Goal: Information Seeking & Learning: Check status

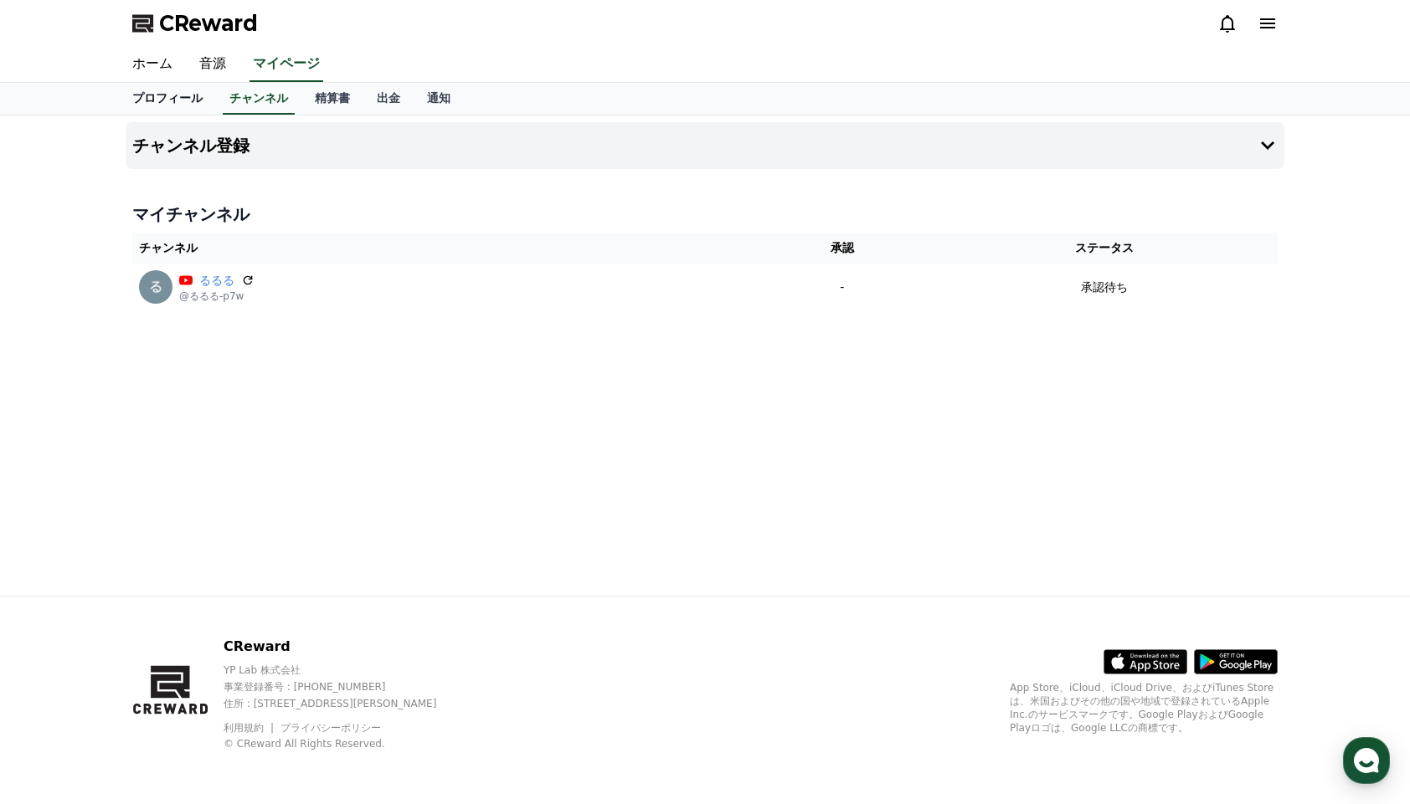
click at [188, 98] on link "プロフィール" at bounding box center [167, 99] width 97 height 32
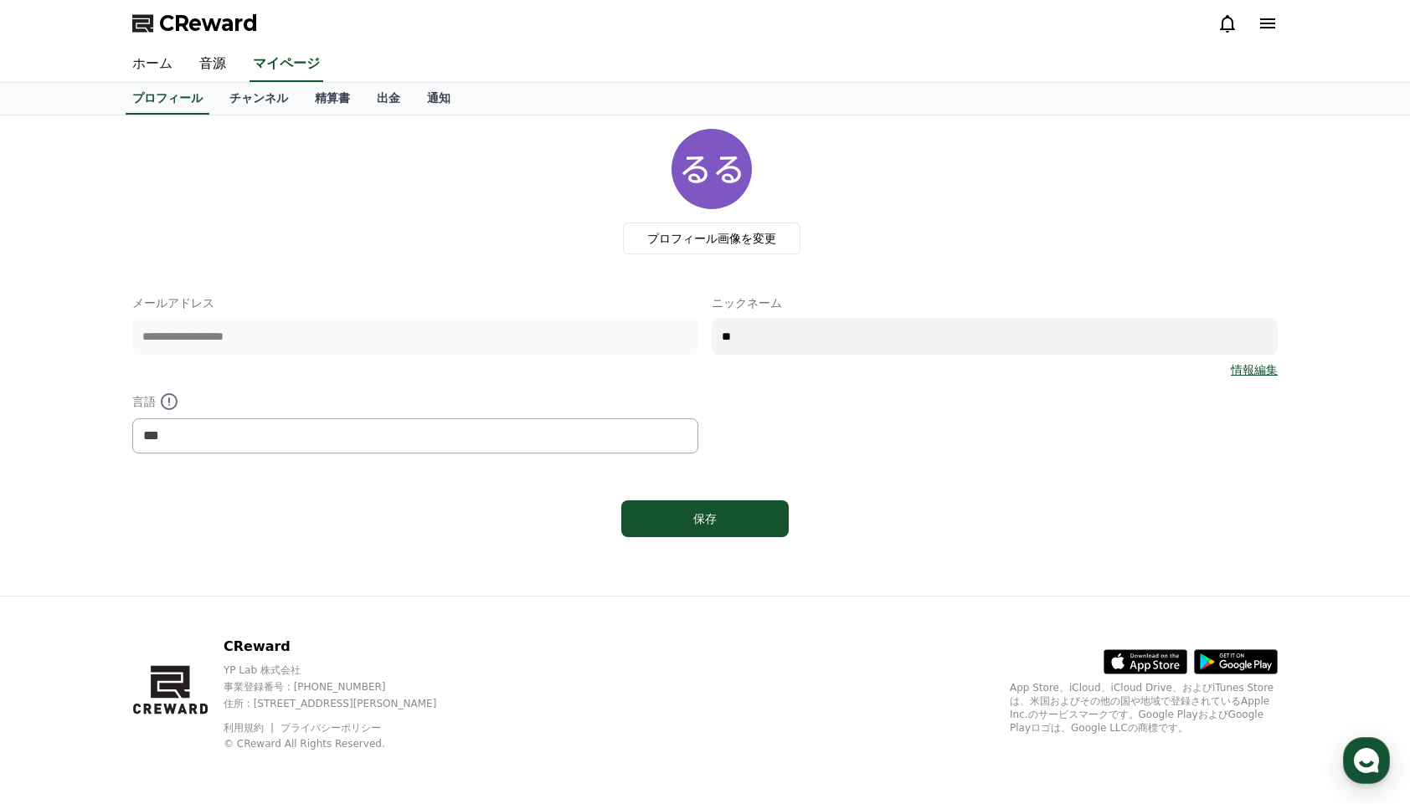
click at [166, 64] on link "ホーム" at bounding box center [152, 64] width 67 height 35
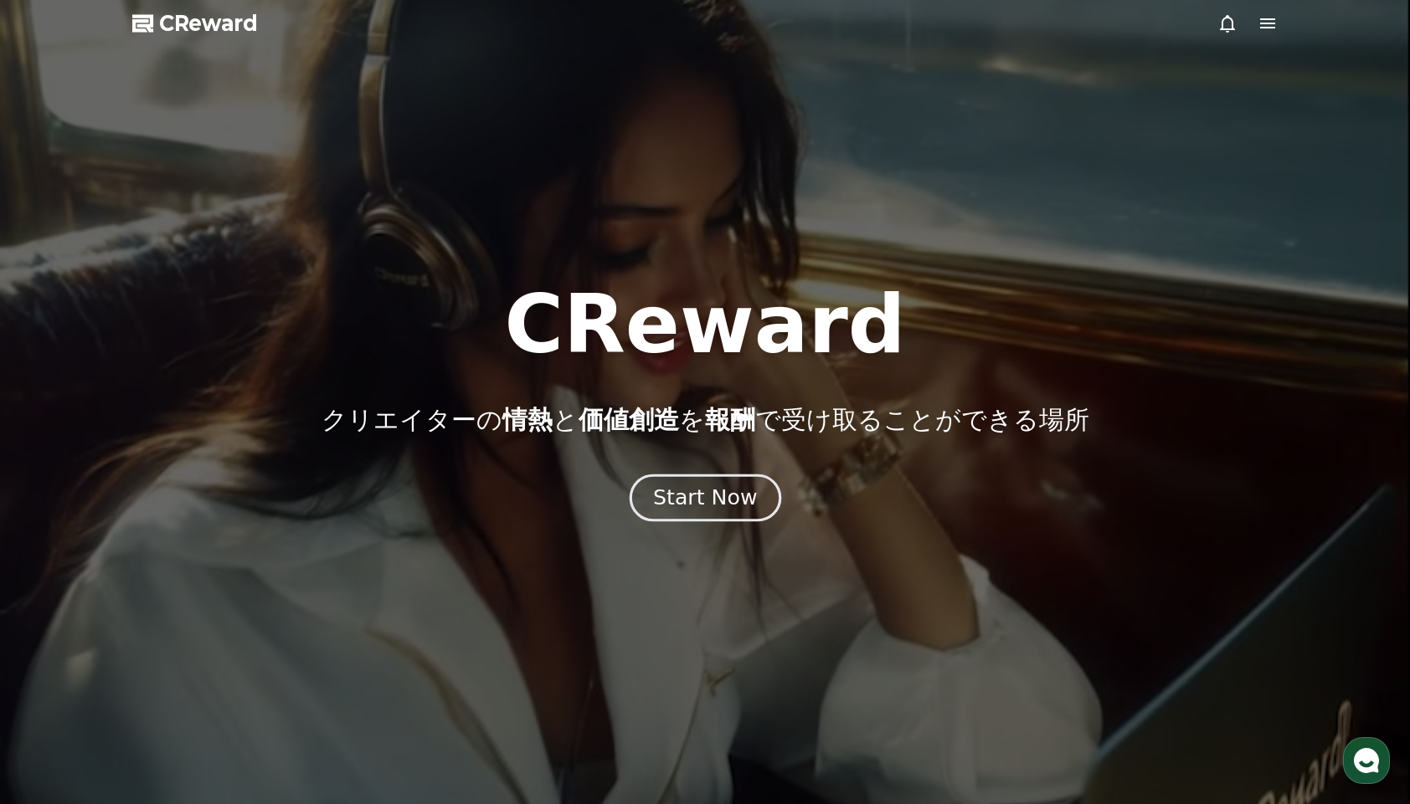
click at [737, 506] on div "Start Now" at bounding box center [705, 498] width 104 height 28
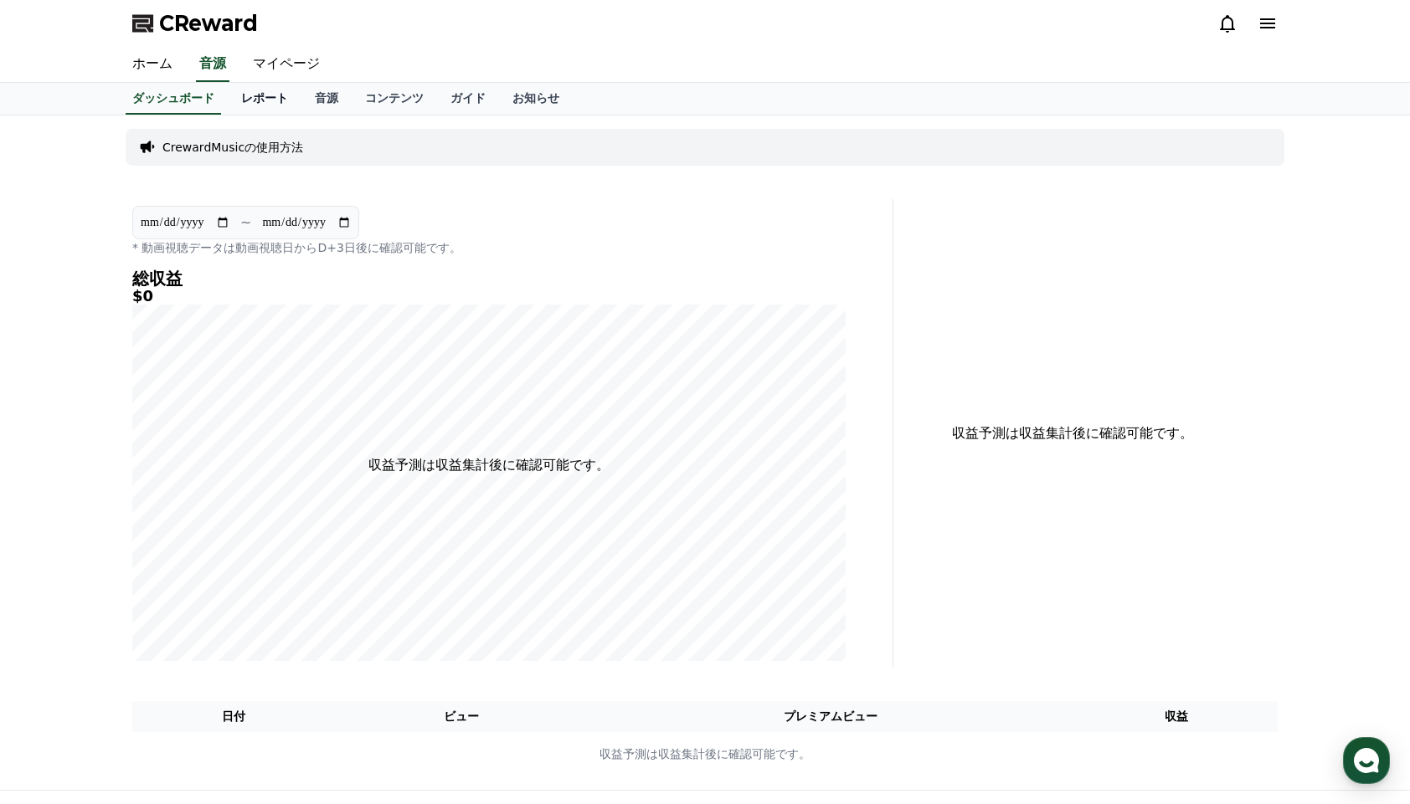
click at [281, 105] on link "レポート" at bounding box center [265, 99] width 74 height 32
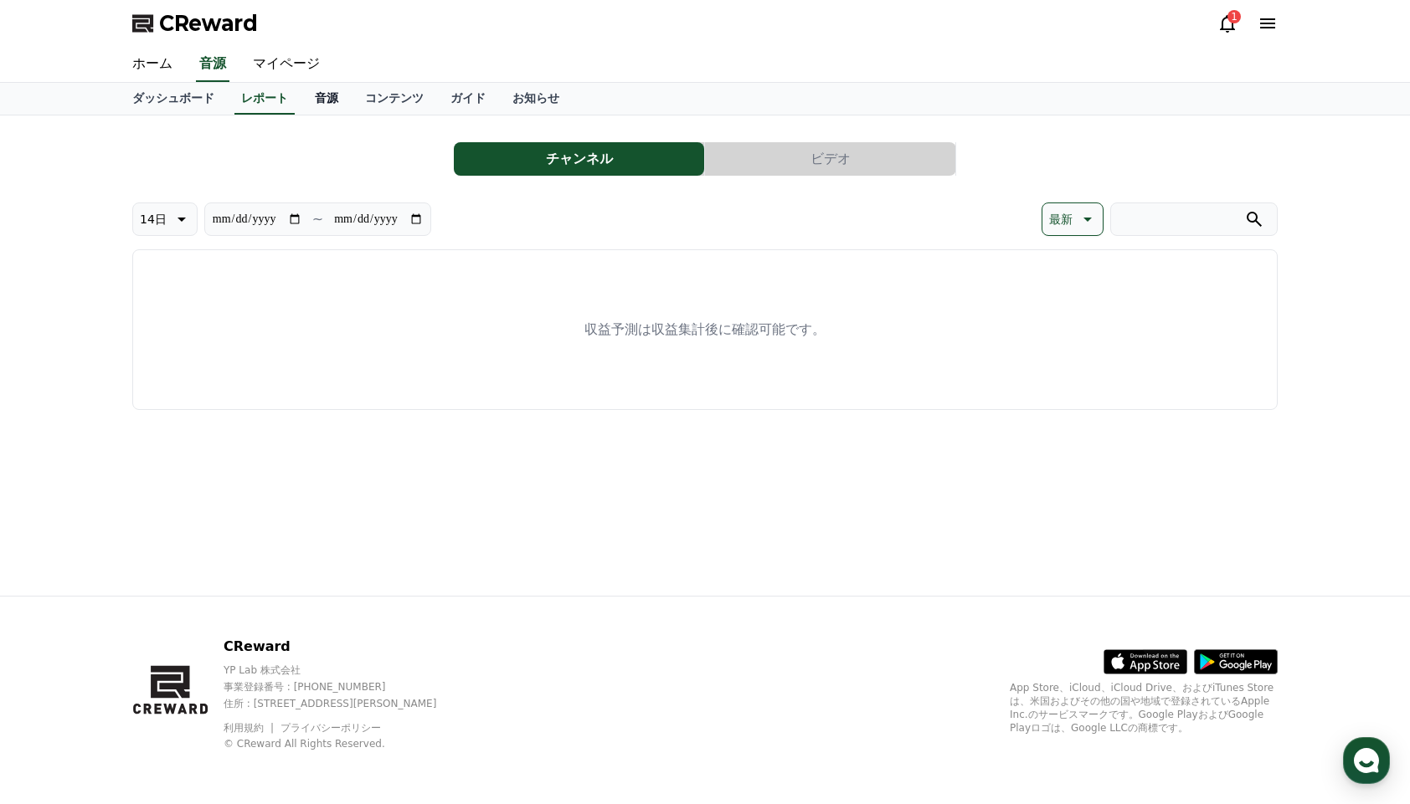
click at [336, 104] on link "音源" at bounding box center [326, 99] width 50 height 32
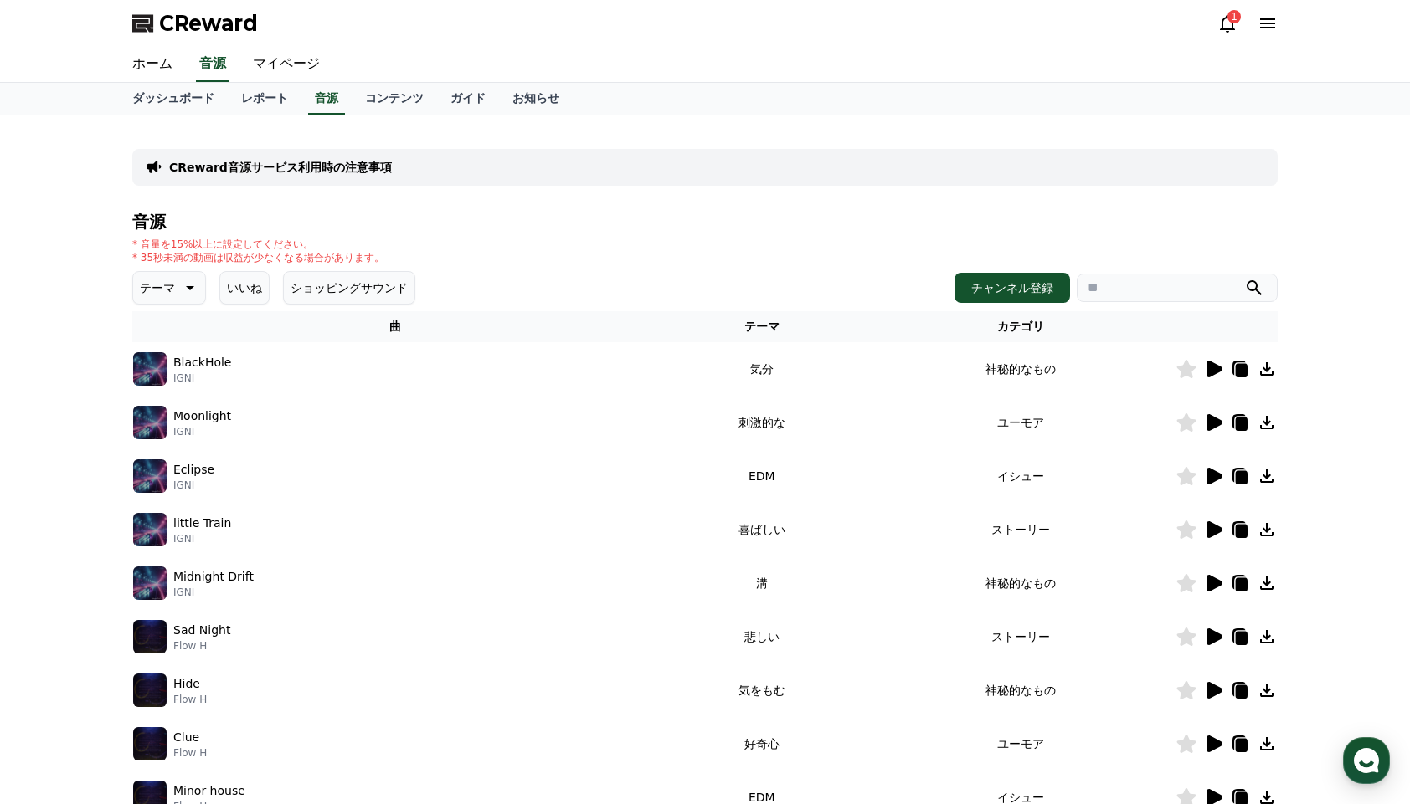
click at [1261, 370] on icon at bounding box center [1266, 369] width 20 height 20
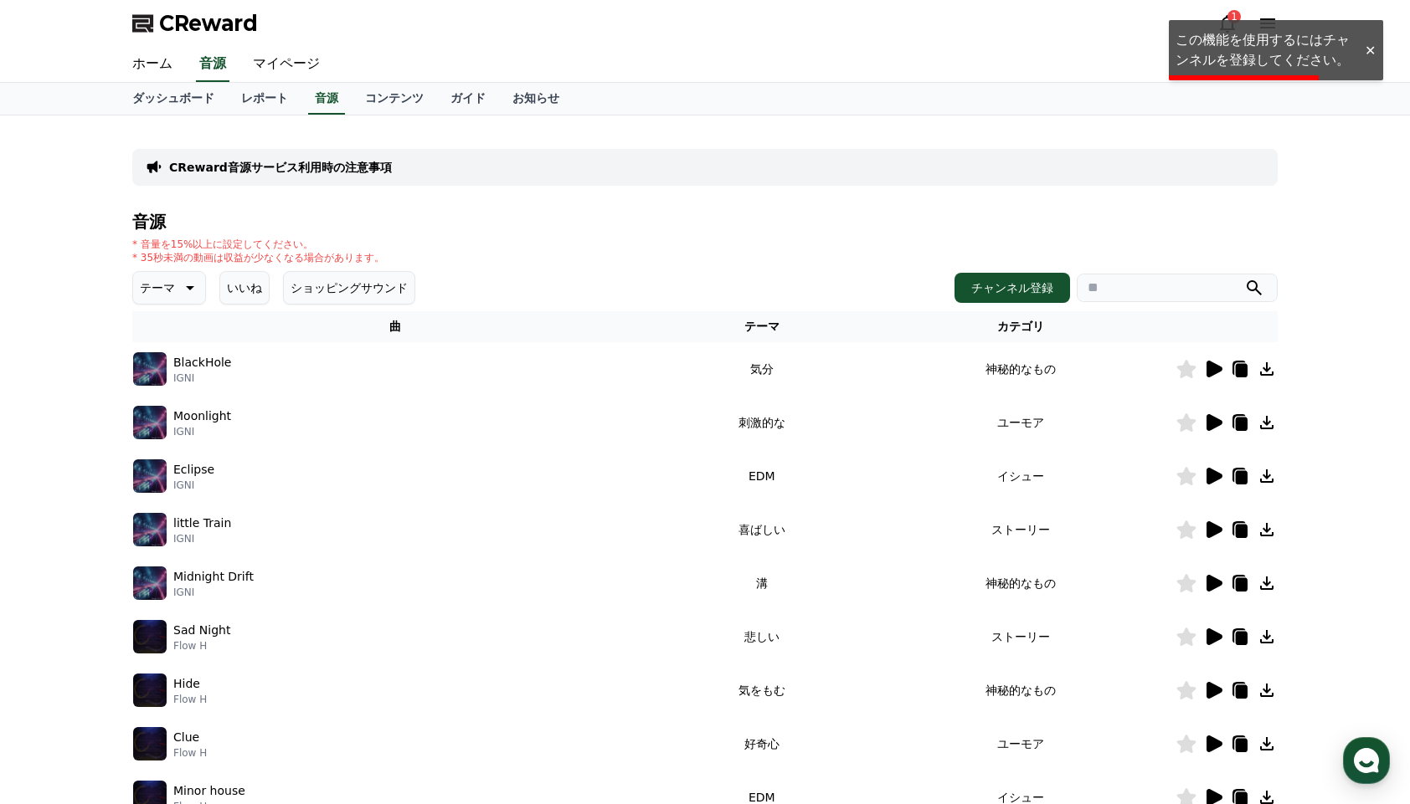
click at [1374, 53] on div at bounding box center [1369, 51] width 27 height 16
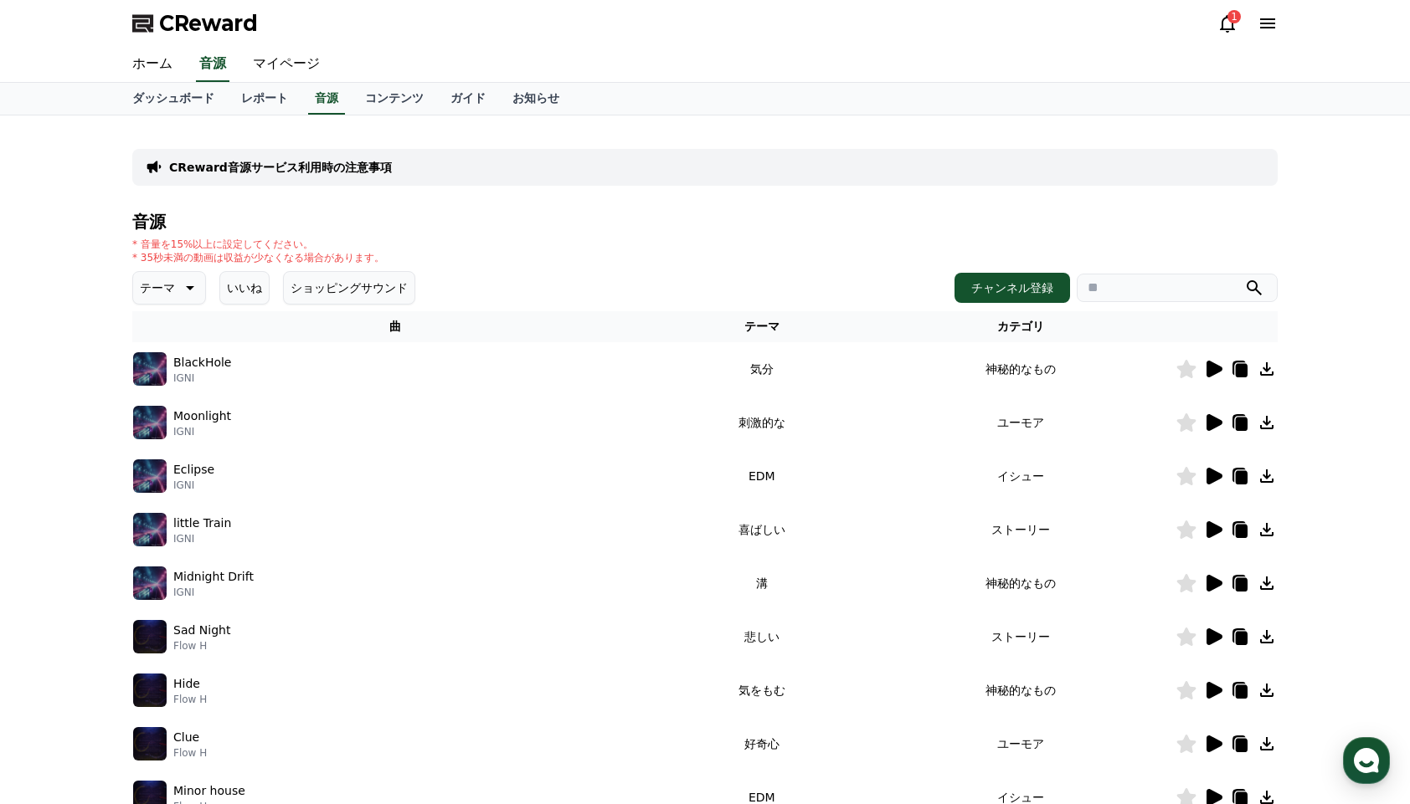
click at [1231, 22] on div "1" at bounding box center [1233, 16] width 13 height 13
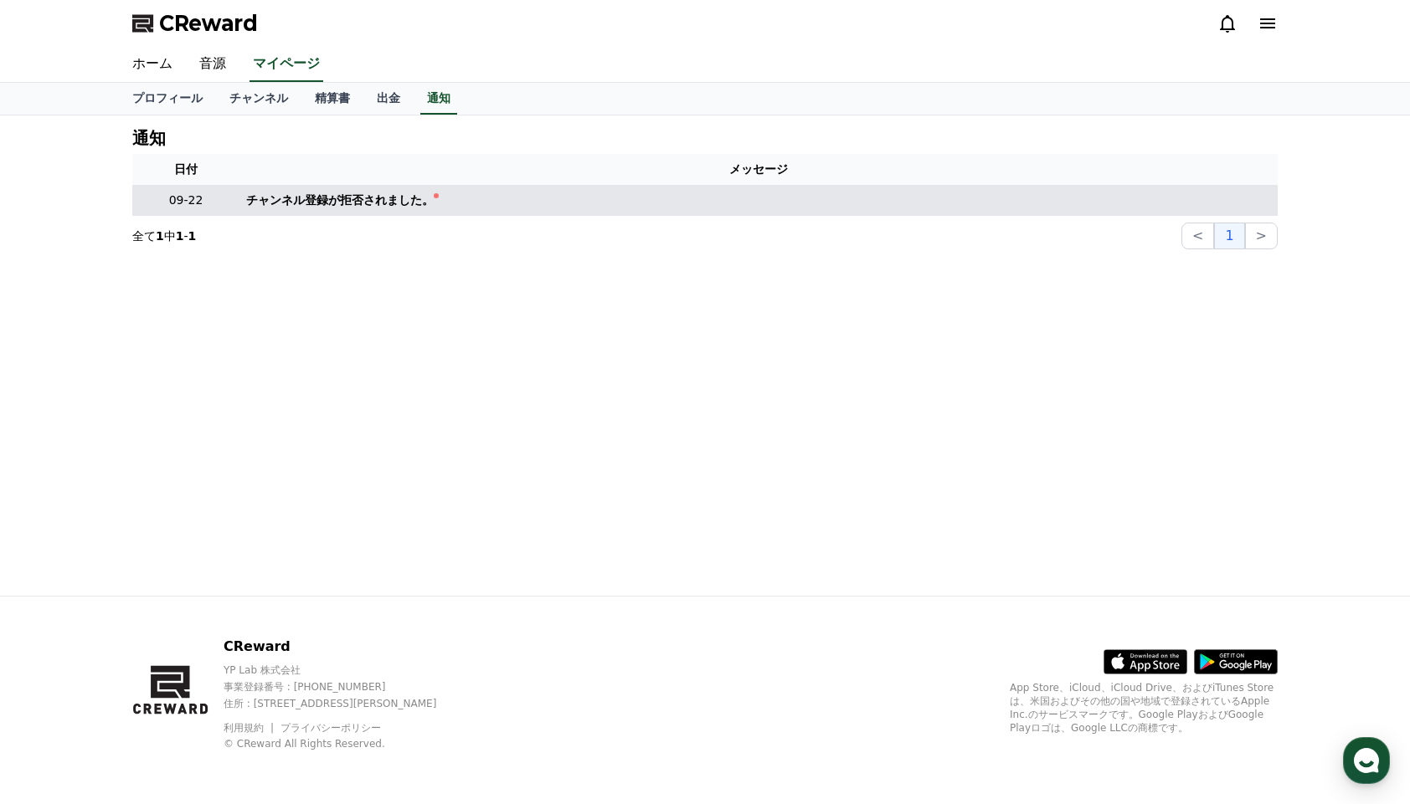
click at [304, 201] on div "チャンネル登録が拒否されました。" at bounding box center [340, 201] width 188 height 18
click at [434, 196] on div at bounding box center [436, 195] width 5 height 5
click at [337, 203] on div "チャンネル登録が拒否されました。" at bounding box center [340, 201] width 188 height 18
click at [280, 199] on div "チャンネル登録が拒否されました。" at bounding box center [340, 201] width 188 height 18
drag, startPoint x: 249, startPoint y: 202, endPoint x: 415, endPoint y: 200, distance: 166.6
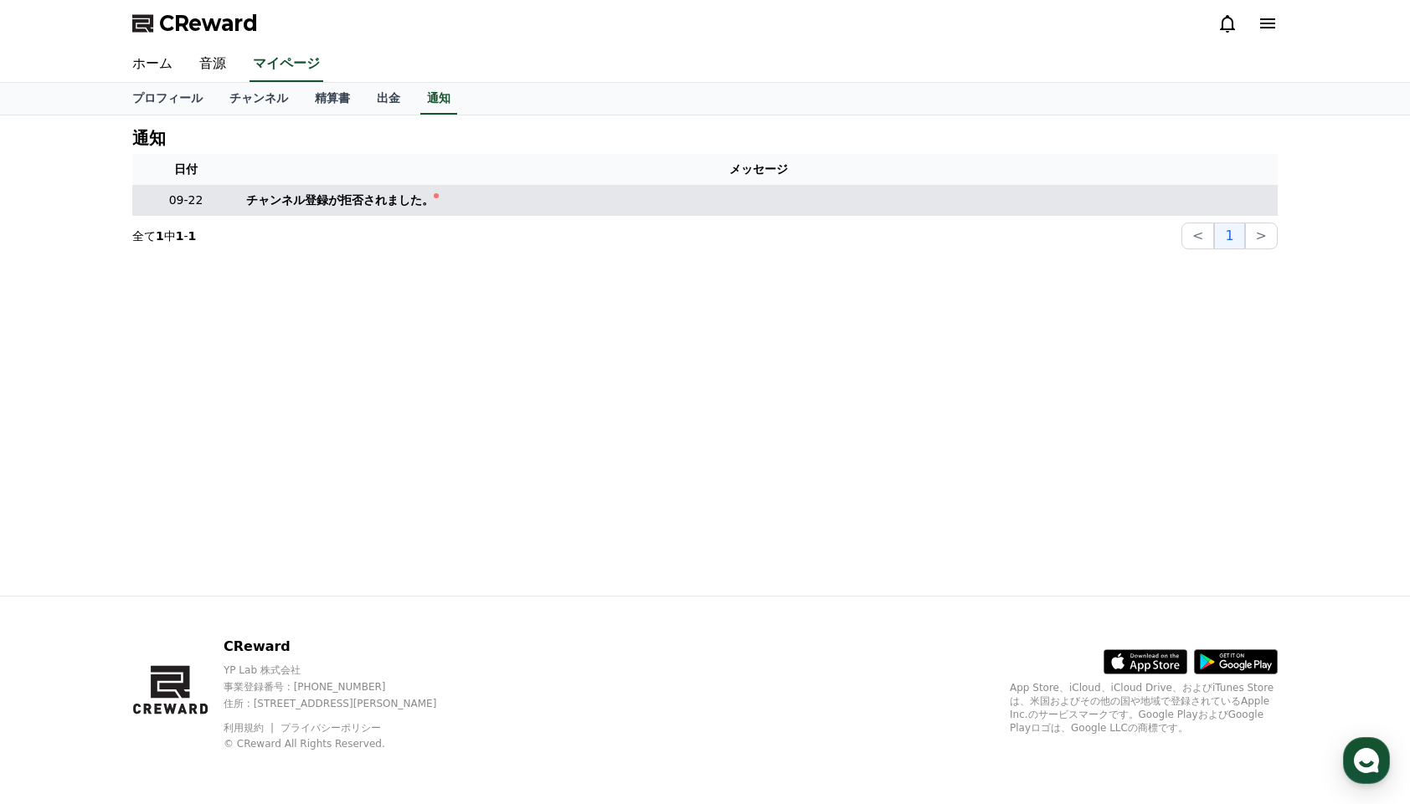
click at [415, 200] on div "チャンネル登録が拒否されました。" at bounding box center [340, 201] width 188 height 18
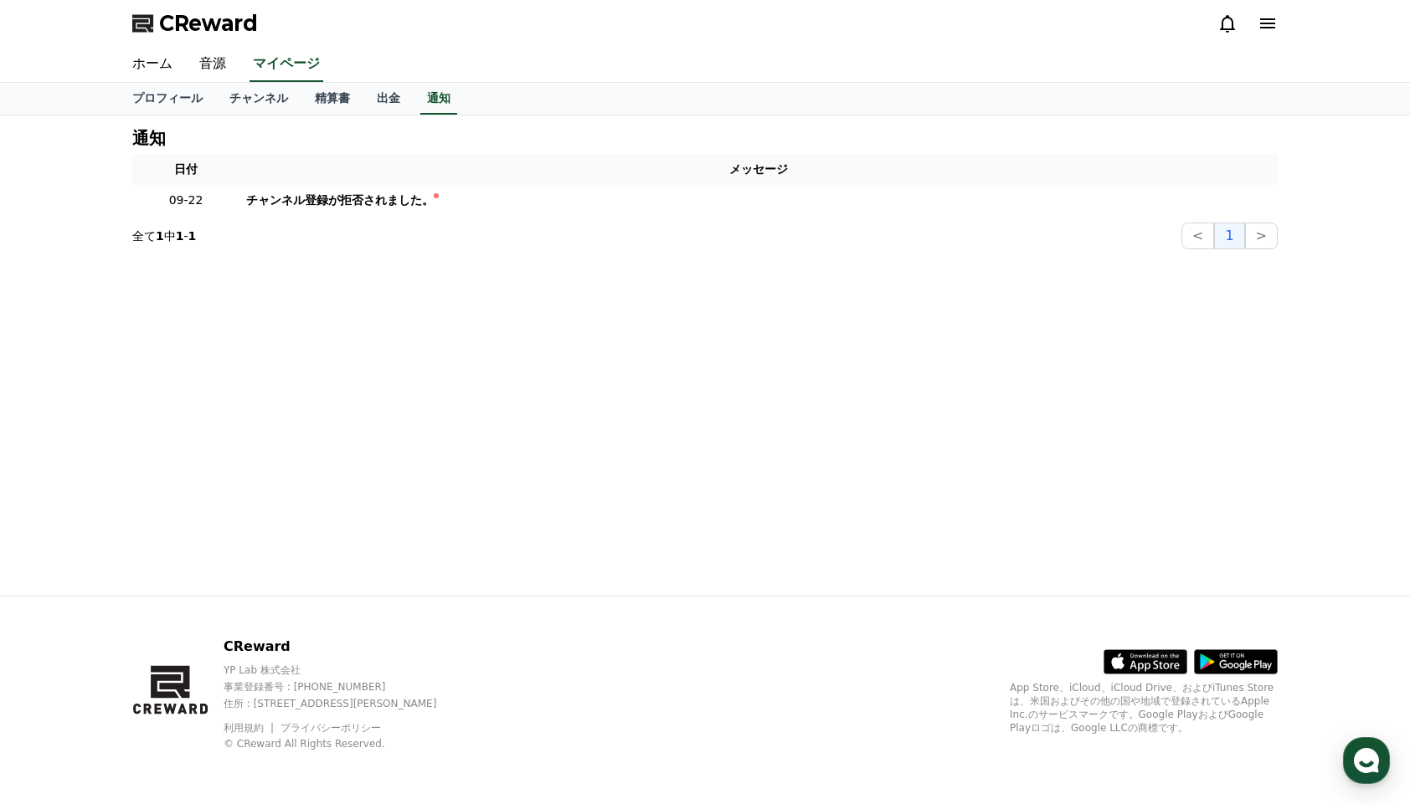
copy div "チャンネル登録が拒否されました"
